Goal: Task Accomplishment & Management: Manage account settings

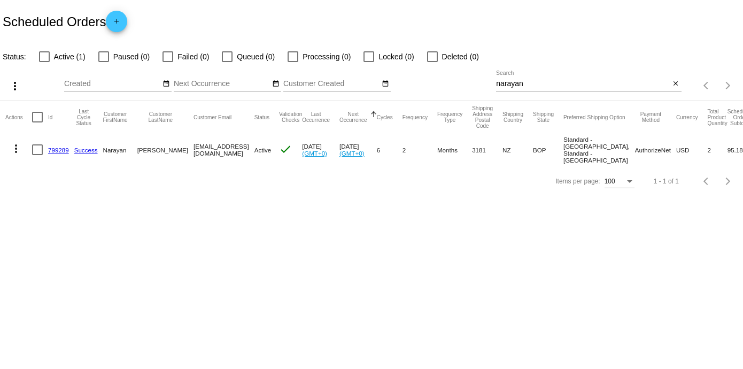
drag, startPoint x: 676, startPoint y: 82, endPoint x: 643, endPoint y: 80, distance: 33.2
click at [675, 82] on mat-icon "close" at bounding box center [675, 84] width 7 height 9
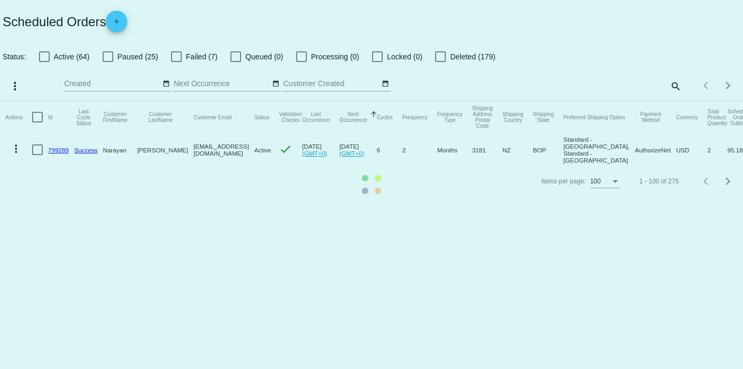
click at [674, 101] on mat-table "Actions Id Last Cycle Status Customer FirstName Customer LastName Customer Emai…" at bounding box center [371, 133] width 743 height 65
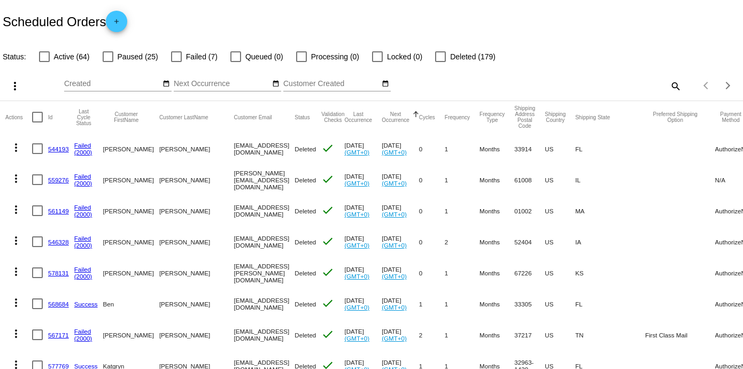
click at [669, 84] on mat-icon "search" at bounding box center [675, 86] width 13 height 17
click at [511, 83] on input "Search" at bounding box center [588, 84] width 185 height 9
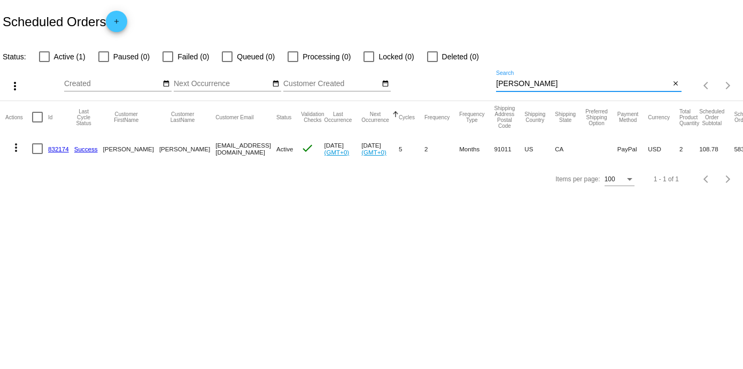
type input "[PERSON_NAME]"
click at [61, 148] on link "832174" at bounding box center [58, 148] width 21 height 7
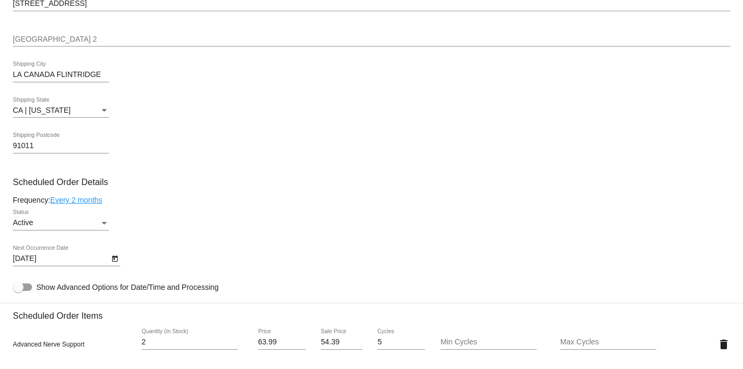
scroll to position [432, 0]
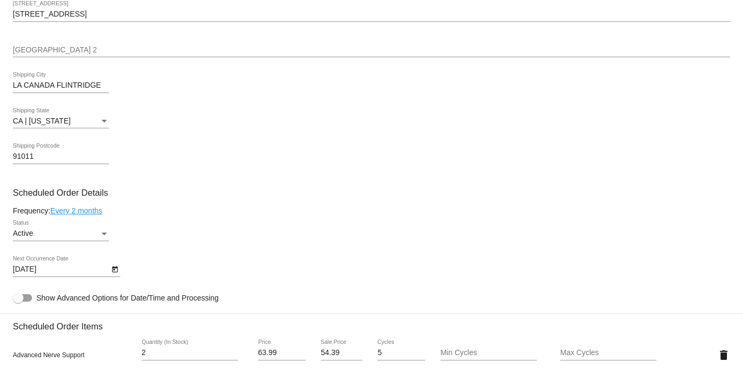
click at [115, 266] on icon "Open calendar" at bounding box center [114, 269] width 7 height 13
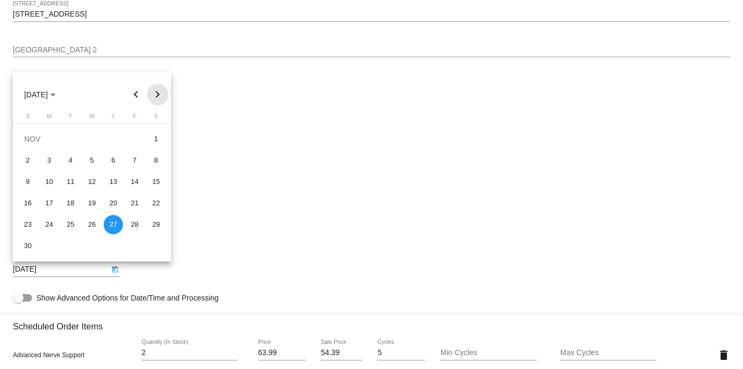
click at [159, 93] on button "Next month" at bounding box center [157, 94] width 21 height 21
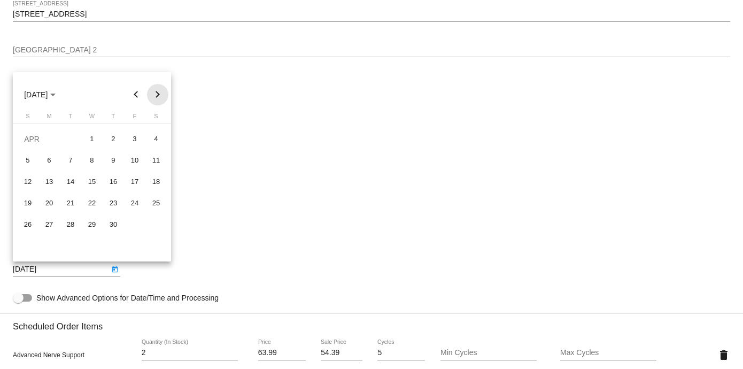
click at [159, 93] on button "Next month" at bounding box center [157, 94] width 21 height 21
click at [92, 221] on div "24" at bounding box center [91, 224] width 19 height 19
type input "[DATE]"
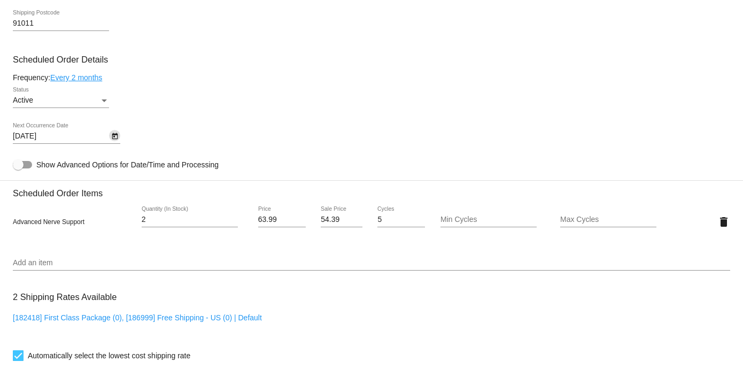
scroll to position [630, 0]
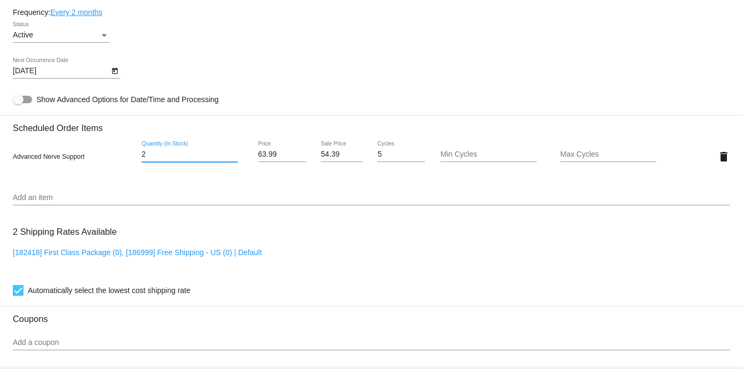
drag, startPoint x: 157, startPoint y: 153, endPoint x: 129, endPoint y: 153, distance: 27.8
click at [129, 153] on div "Advanced Nerve Support 2 Quantity (In Stock) 63.99 Price 54.39 Sale Price 5 Cyc…" at bounding box center [371, 156] width 717 height 30
type input "1"
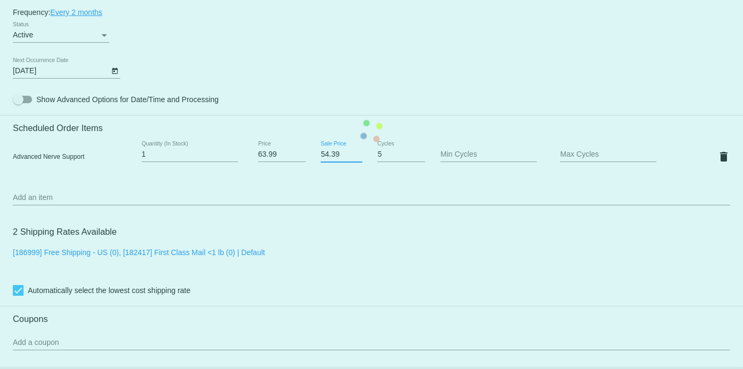
drag, startPoint x: 337, startPoint y: 151, endPoint x: 310, endPoint y: 146, distance: 27.8
click at [310, 146] on mat-card "Customer 5772398: [PERSON_NAME] [EMAIL_ADDRESS][DOMAIN_NAME] Customer Shipping …" at bounding box center [371, 130] width 743 height 1069
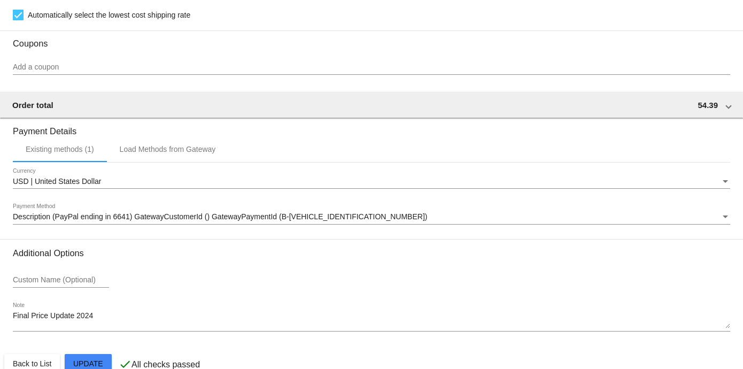
scroll to position [927, 0]
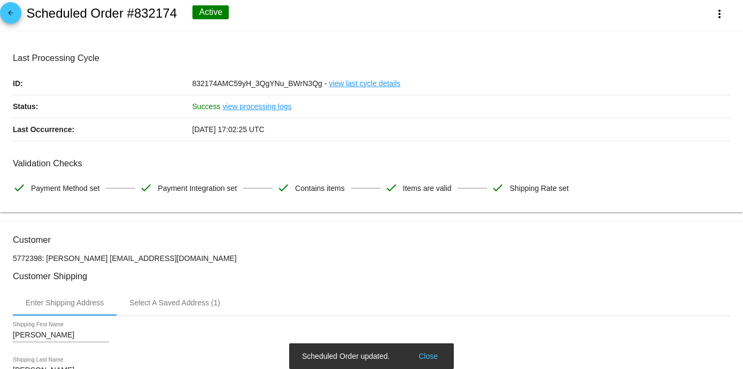
scroll to position [0, 0]
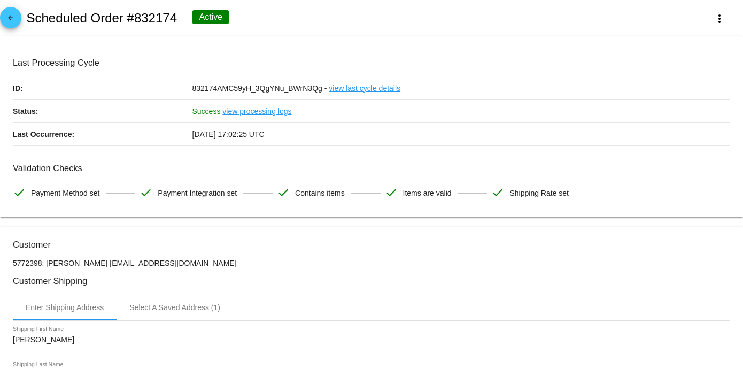
type input "57.59"
click at [12, 15] on mat-icon "arrow_back" at bounding box center [10, 20] width 13 height 13
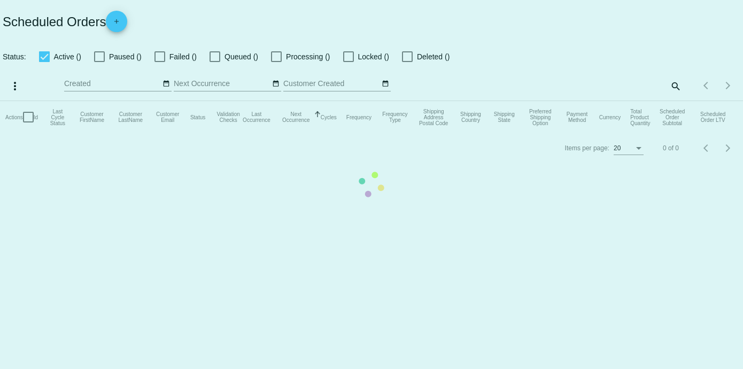
checkbox input "false"
